Goal: Download file/media

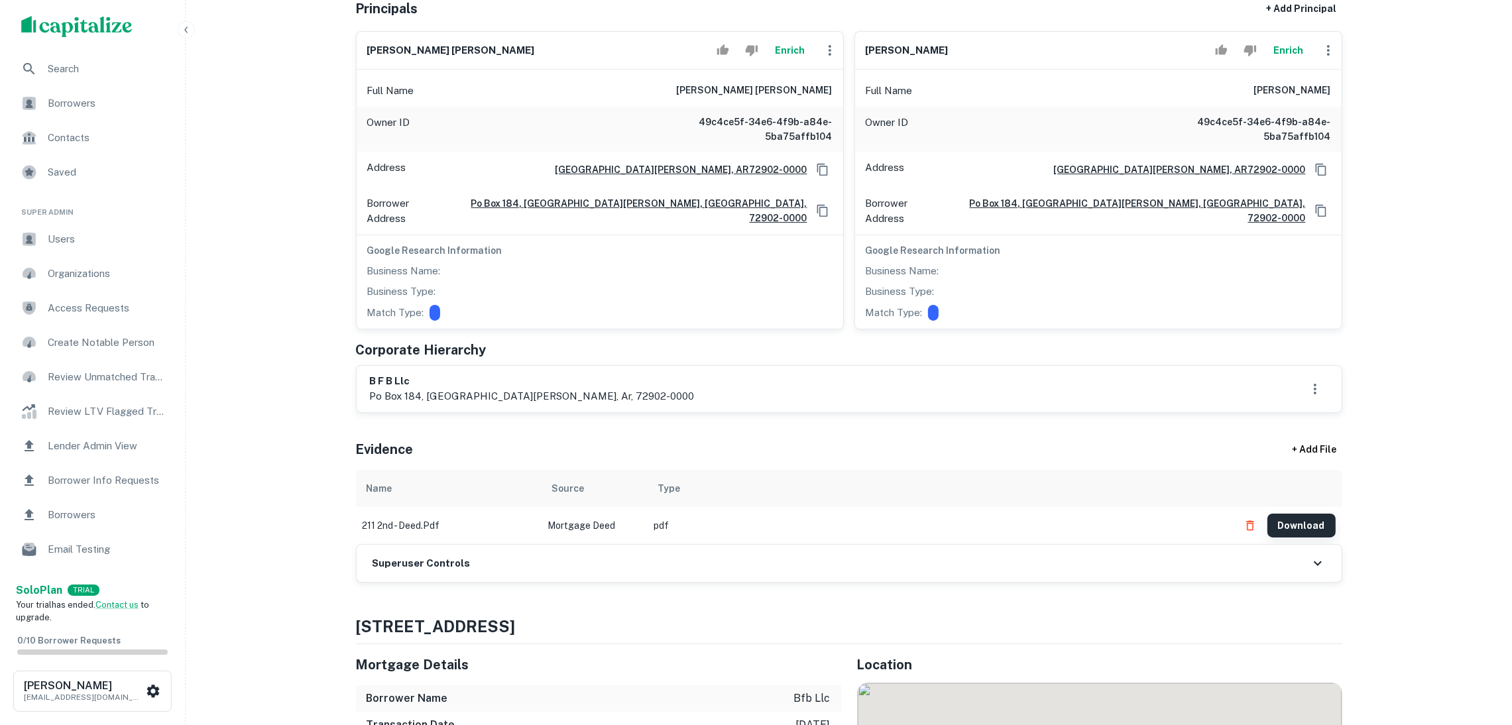
scroll to position [298, 0]
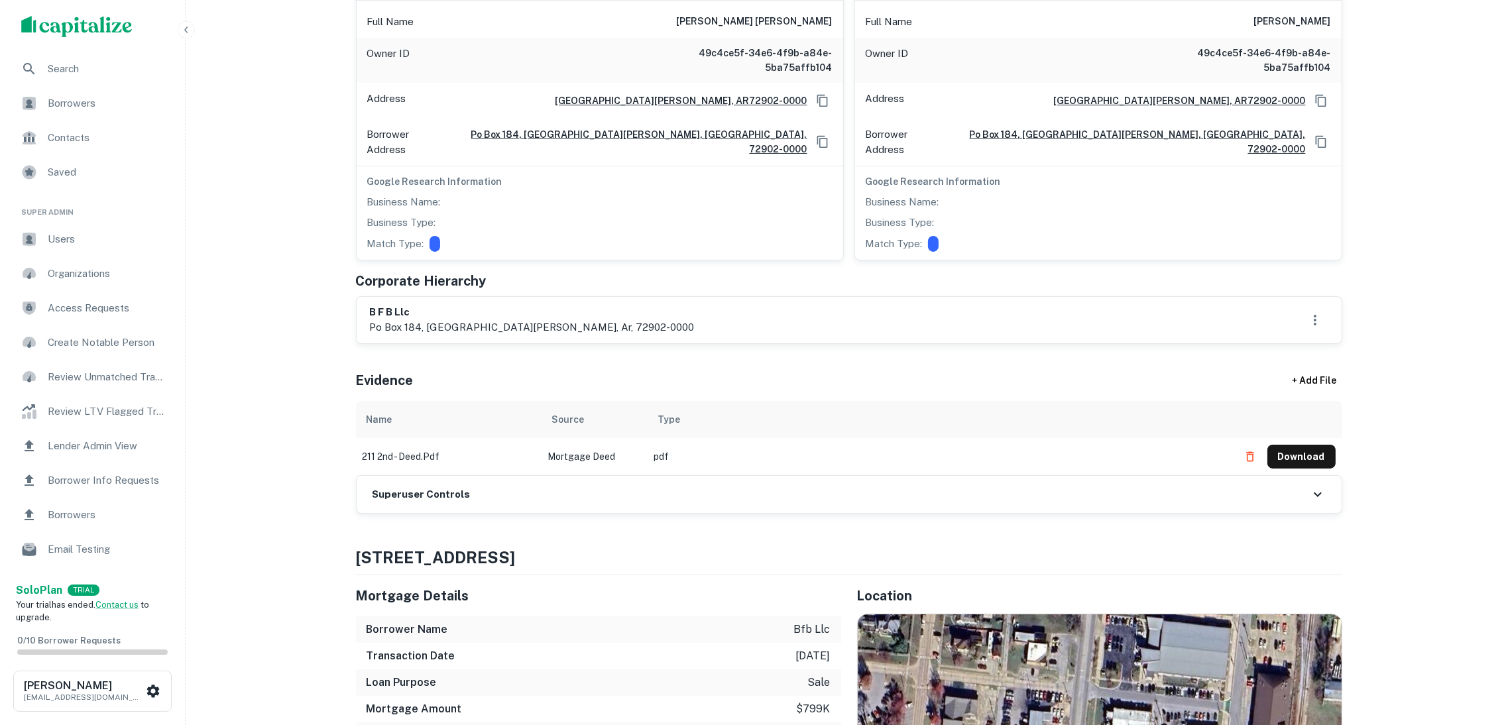
click at [1301, 446] on button "Download" at bounding box center [1302, 457] width 68 height 24
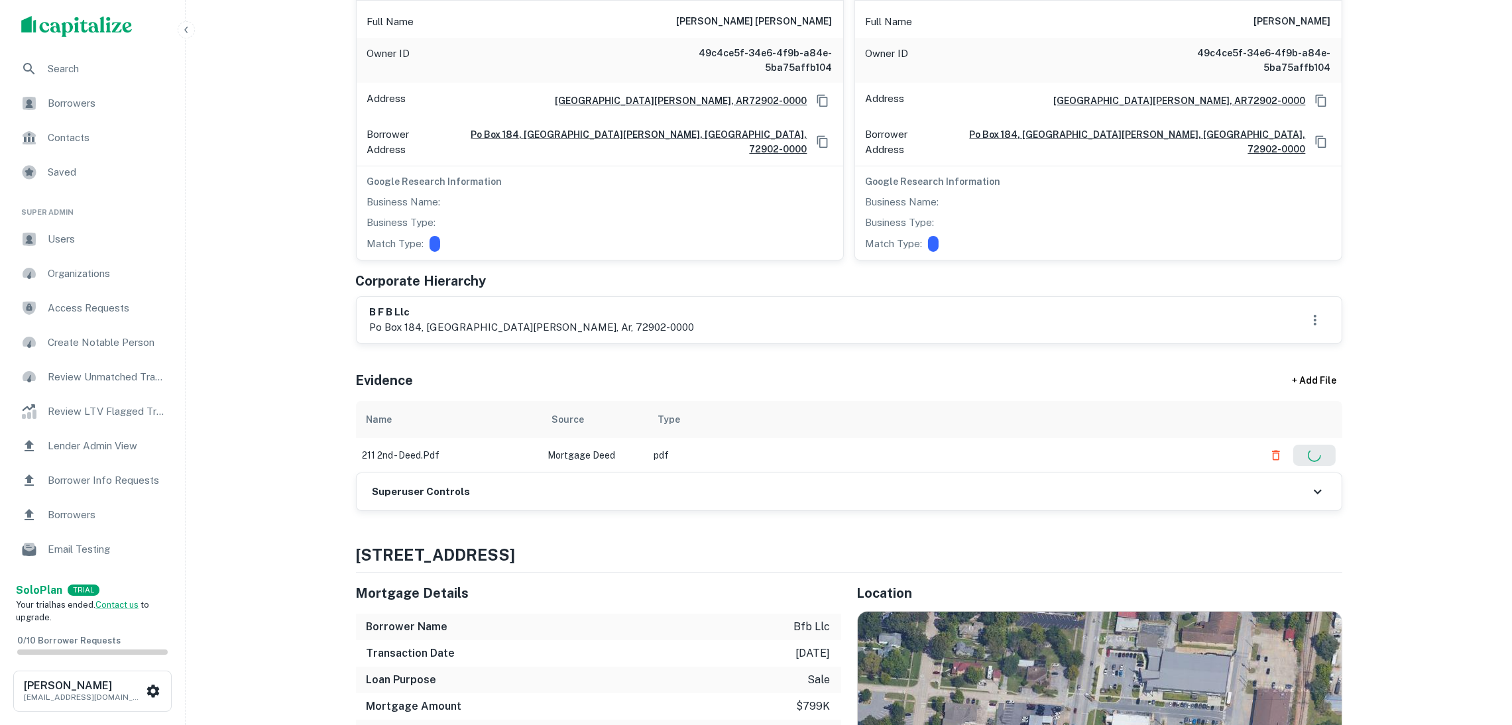
scroll to position [0, 0]
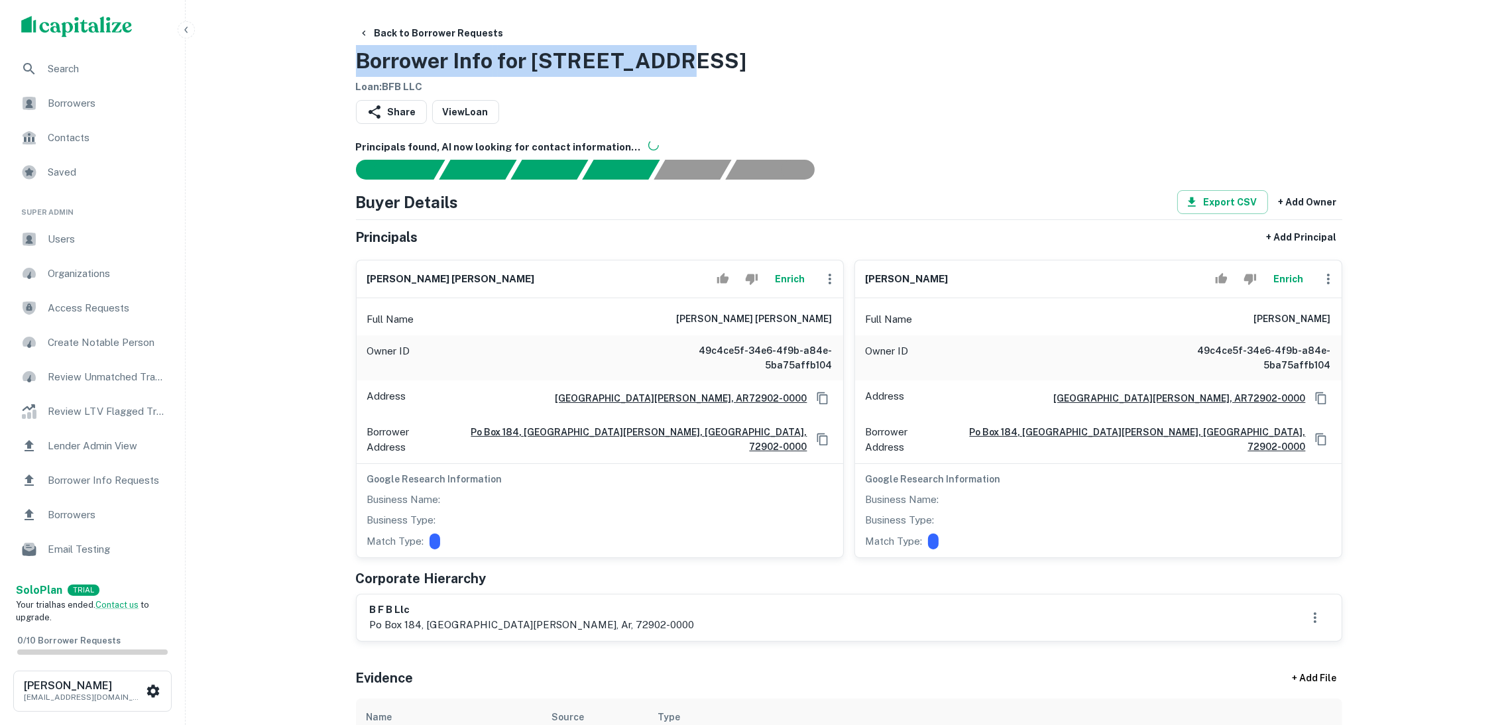
drag, startPoint x: 709, startPoint y: 47, endPoint x: 349, endPoint y: 48, distance: 359.3
copy h3 "Borrower Info for [STREET_ADDRESS]"
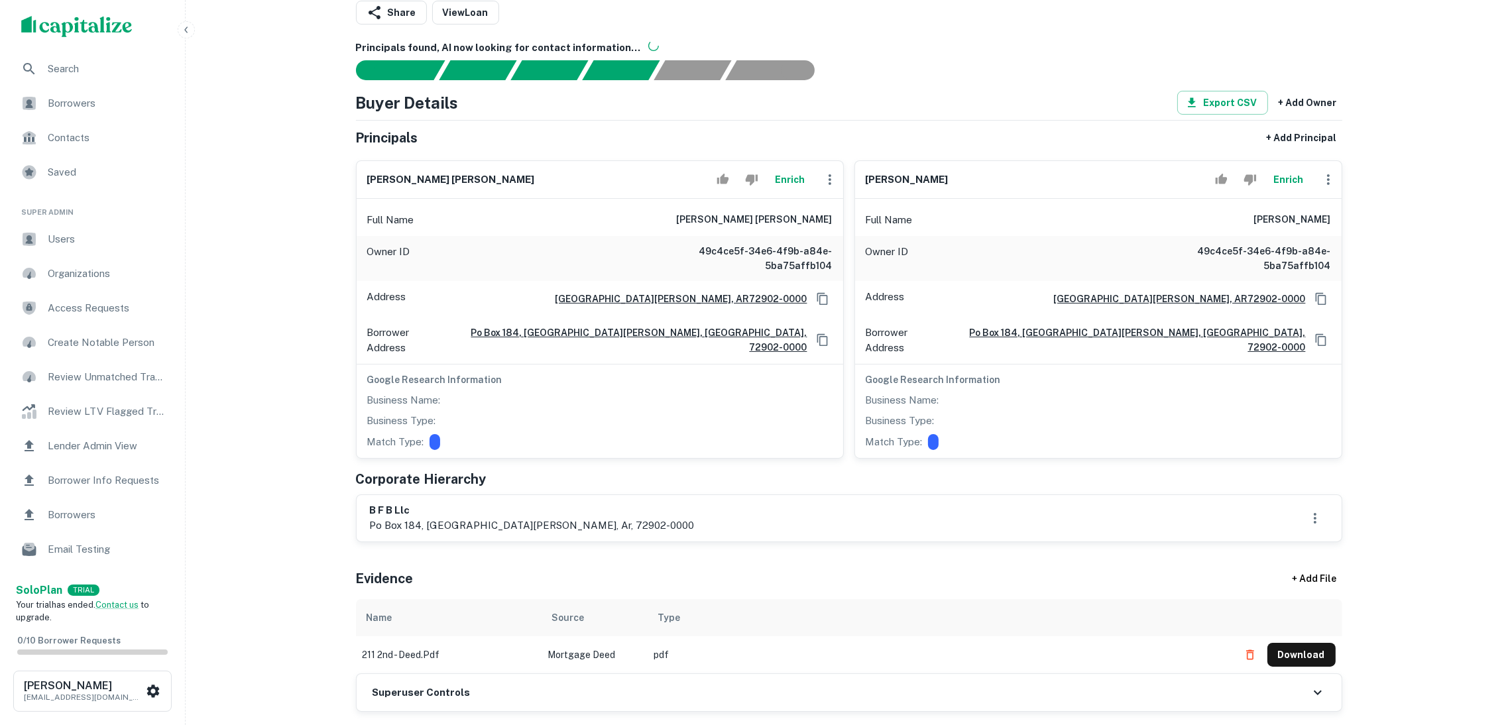
scroll to position [298, 0]
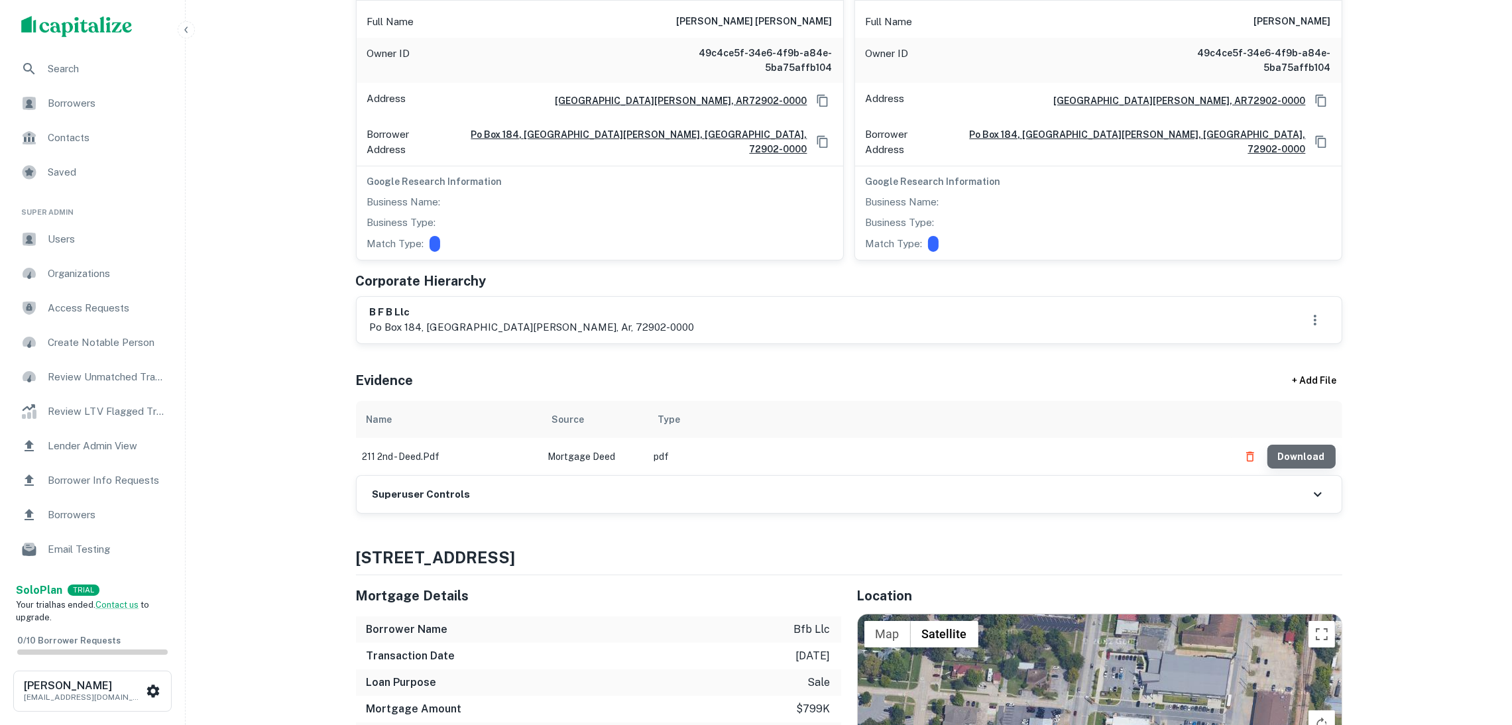
click at [1311, 445] on button "Download" at bounding box center [1302, 457] width 68 height 24
click at [687, 481] on div "Superuser Controls" at bounding box center [849, 494] width 985 height 37
click at [1308, 477] on div "Superuser Controls" at bounding box center [849, 494] width 985 height 37
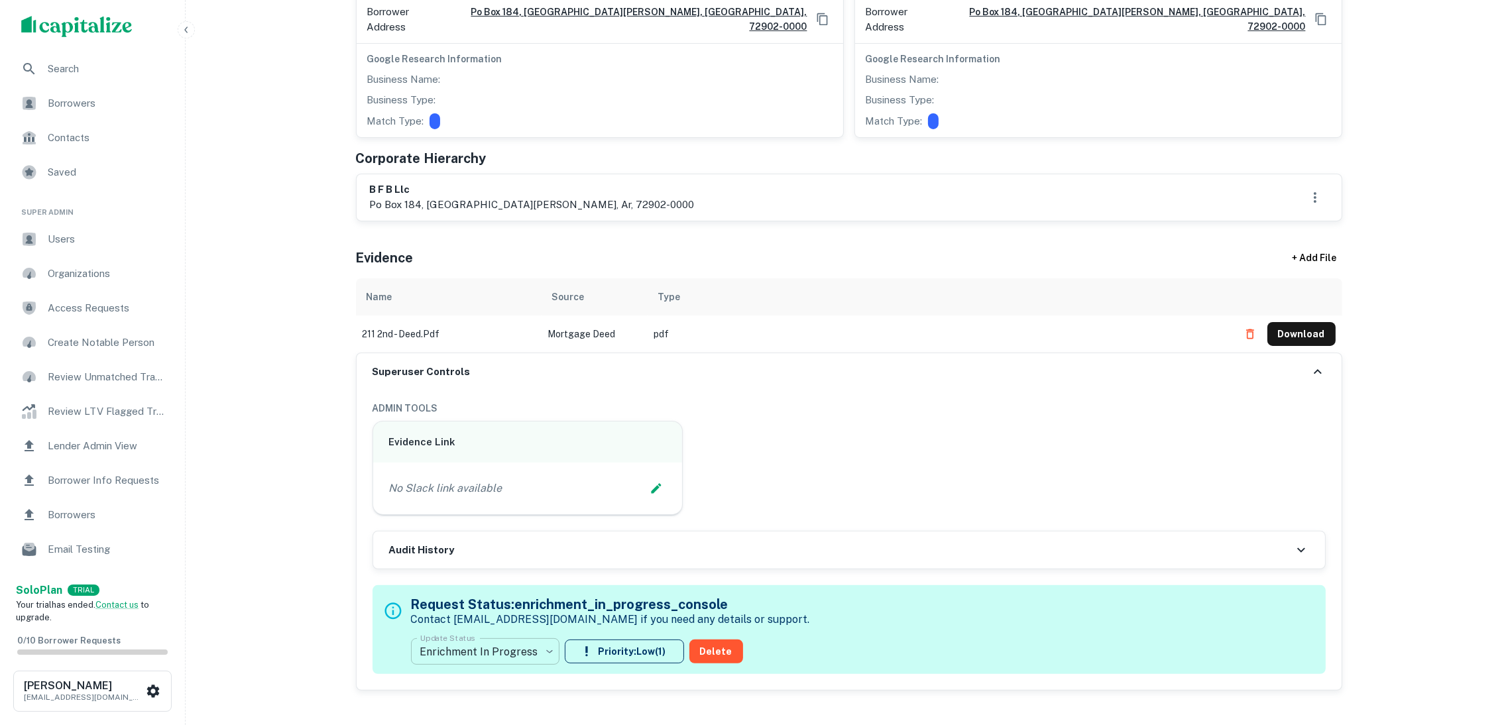
scroll to position [596, 0]
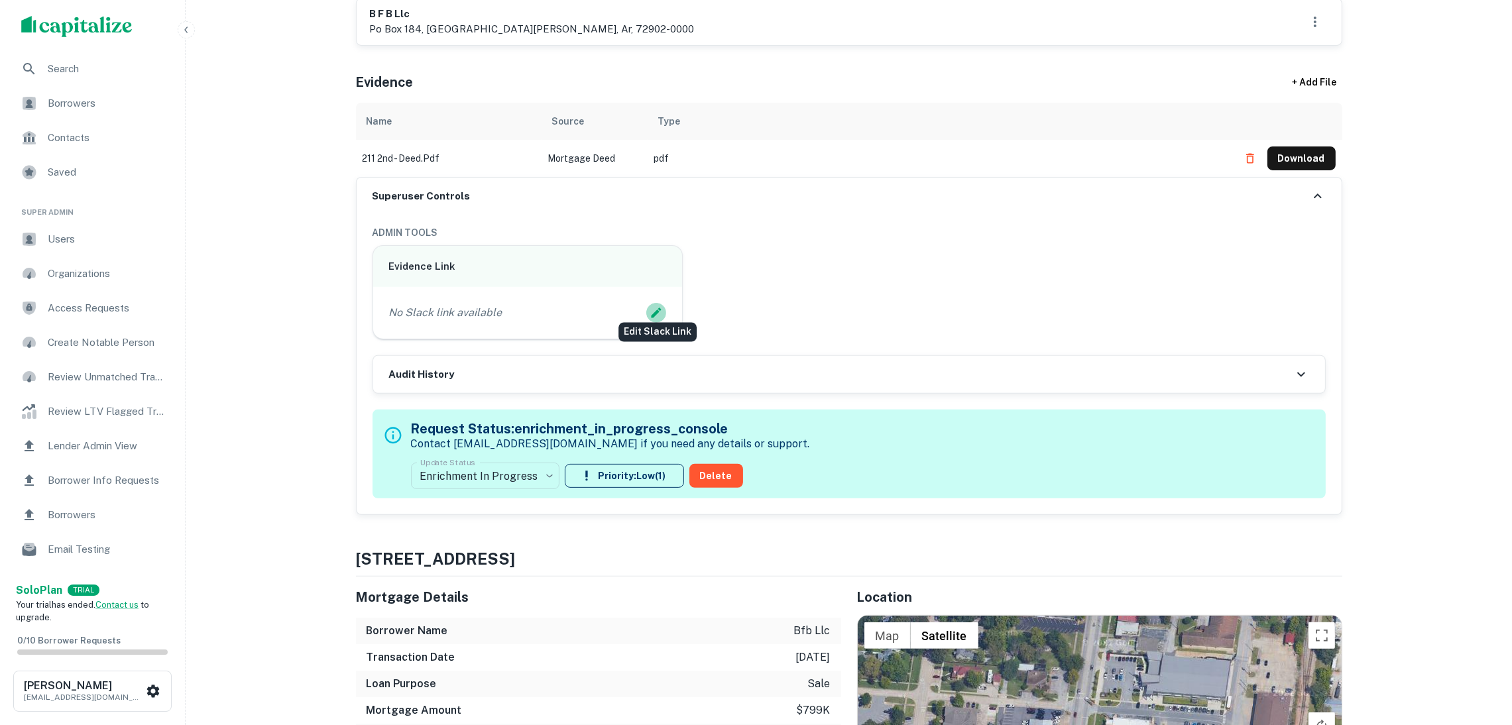
click at [650, 306] on icon "Edit Slack Link" at bounding box center [656, 312] width 13 height 13
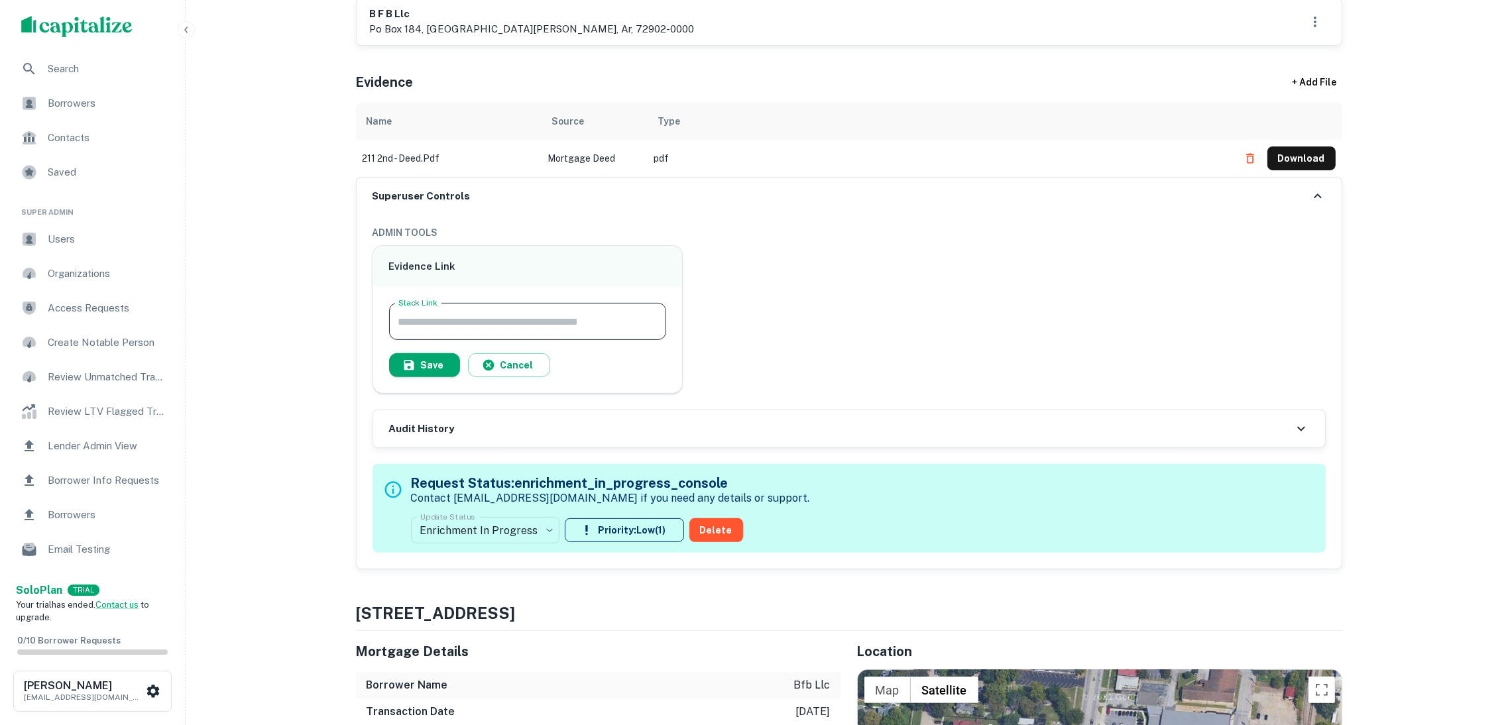
paste input "**********"
type input "**********"
click at [436, 357] on button "Save" at bounding box center [424, 365] width 71 height 24
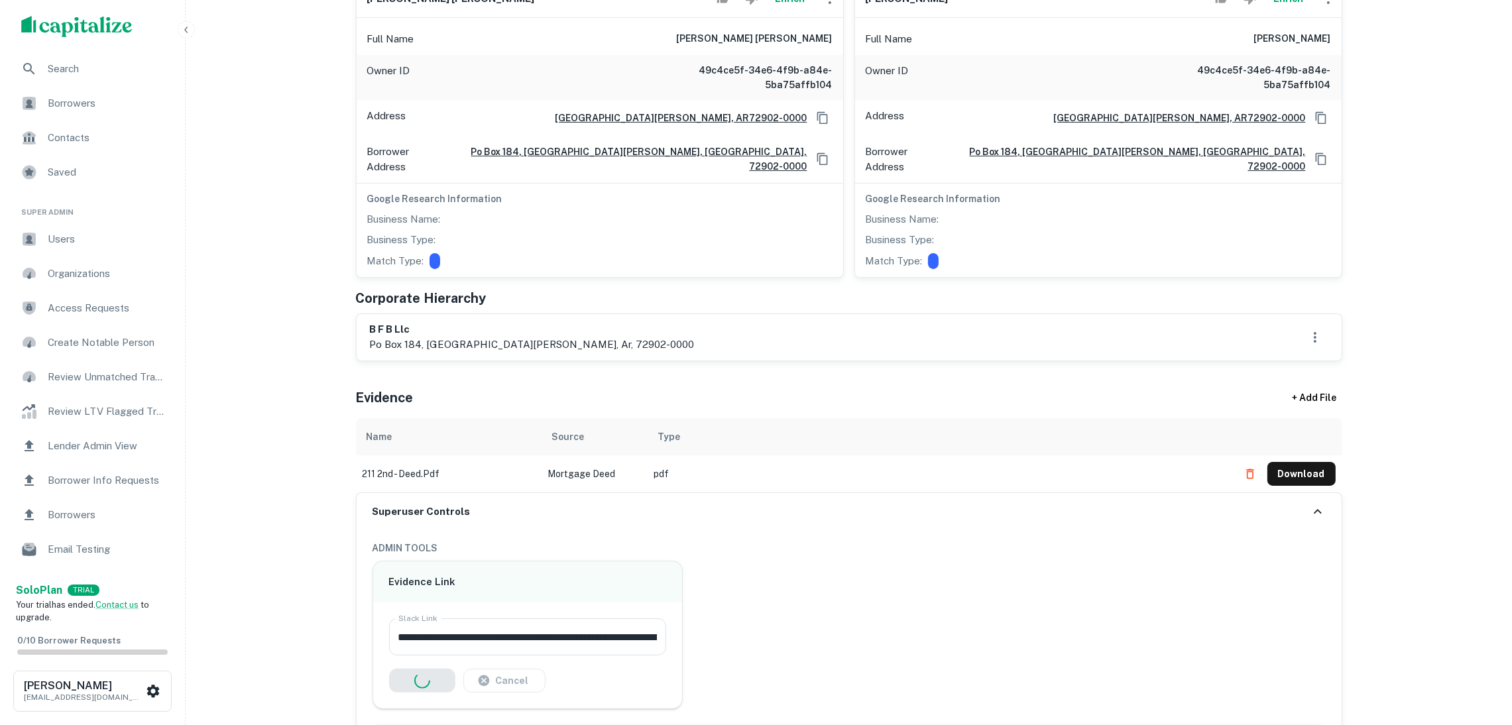
scroll to position [0, 0]
